Goal: Information Seeking & Learning: Check status

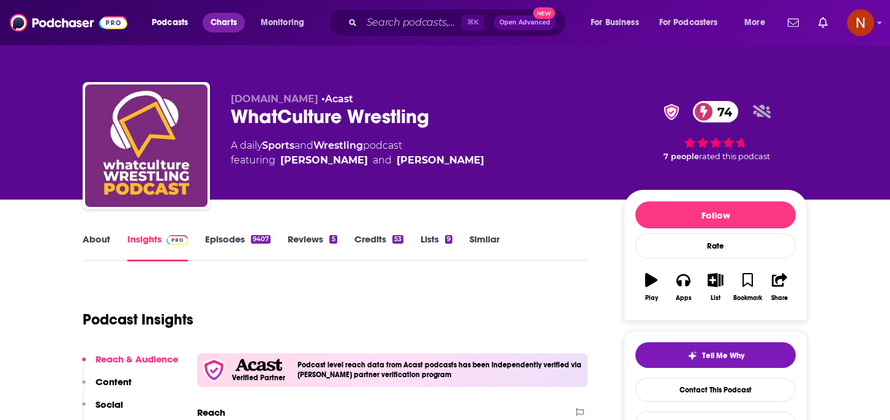
click at [223, 18] on span "Charts" at bounding box center [224, 22] width 26 height 17
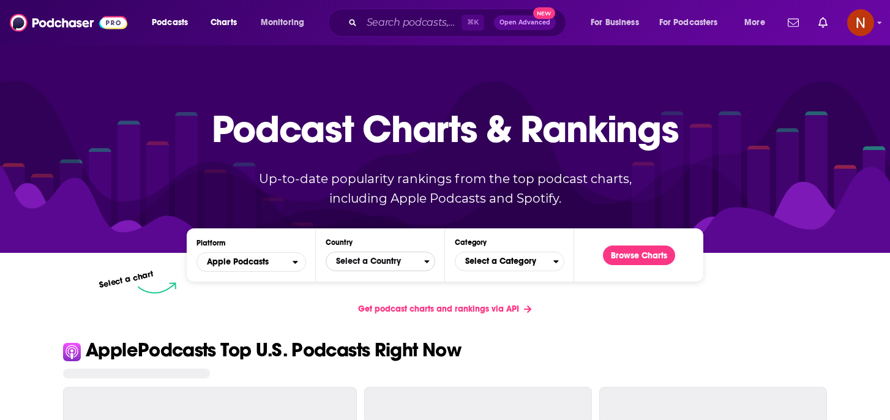
click at [378, 264] on span "Select a Country" at bounding box center [375, 261] width 98 height 21
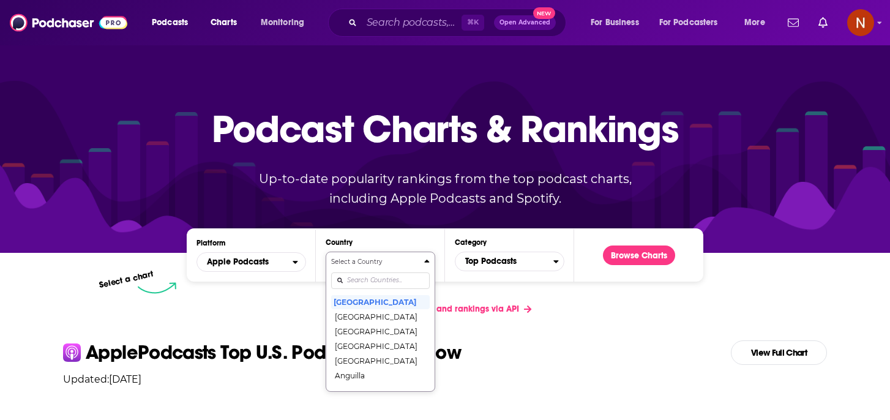
click at [370, 279] on input "Countries" at bounding box center [380, 280] width 99 height 17
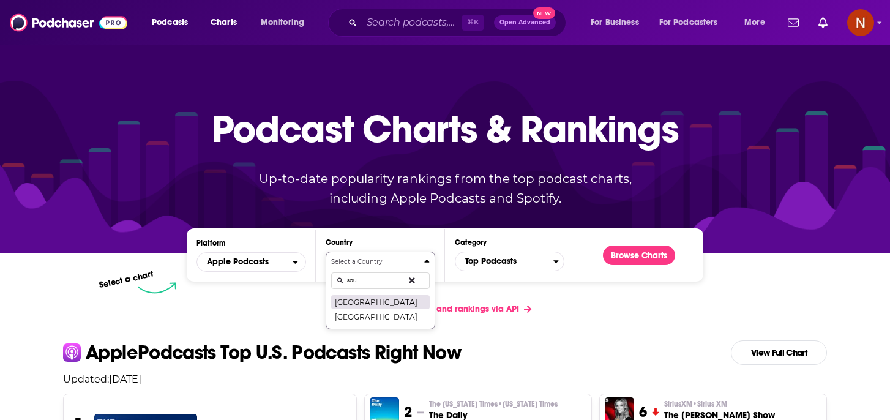
type input "sau"
click at [375, 306] on button "[GEOGRAPHIC_DATA]" at bounding box center [380, 301] width 99 height 15
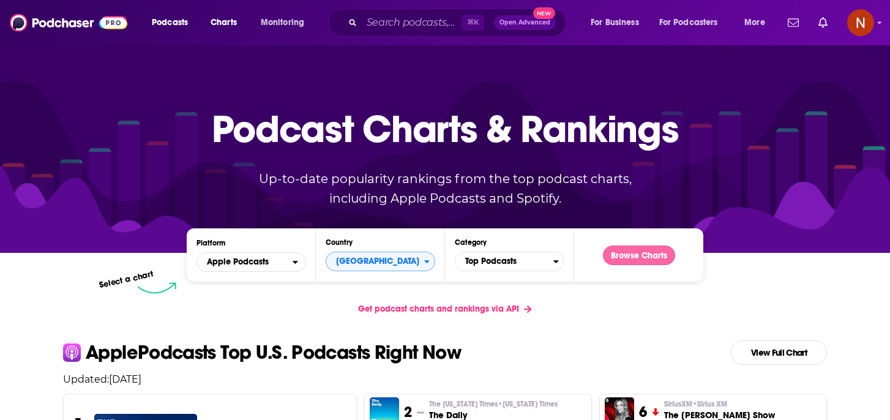
click at [645, 251] on button "Browse Charts" at bounding box center [639, 256] width 72 height 20
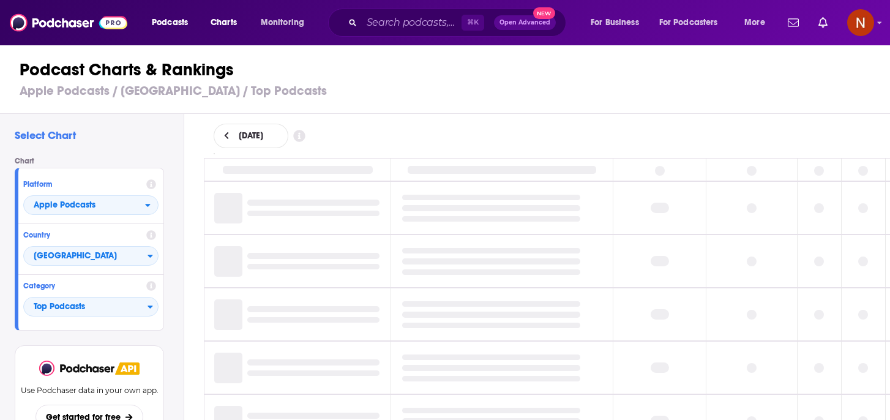
click at [228, 141] on div "[DATE]" at bounding box center [251, 136] width 75 height 24
select select "8"
click at [249, 241] on button "15" at bounding box center [249, 244] width 17 height 17
click at [423, 122] on div "[DATE]" at bounding box center [547, 136] width 707 height 44
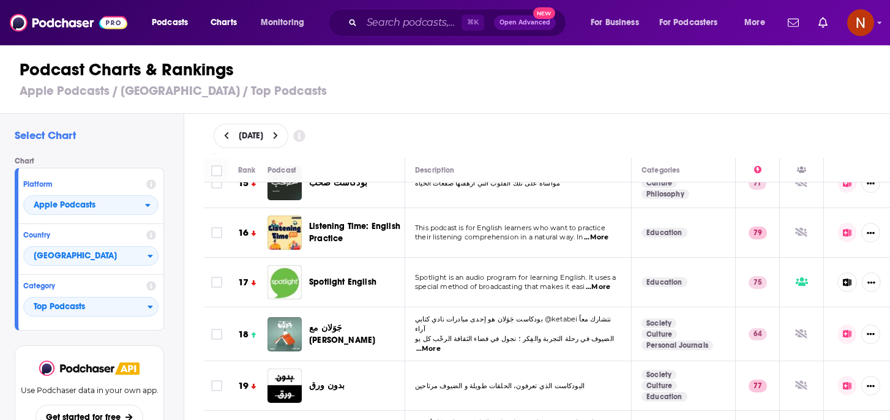
scroll to position [802, 0]
